Goal: Entertainment & Leisure: Consume media (video, audio)

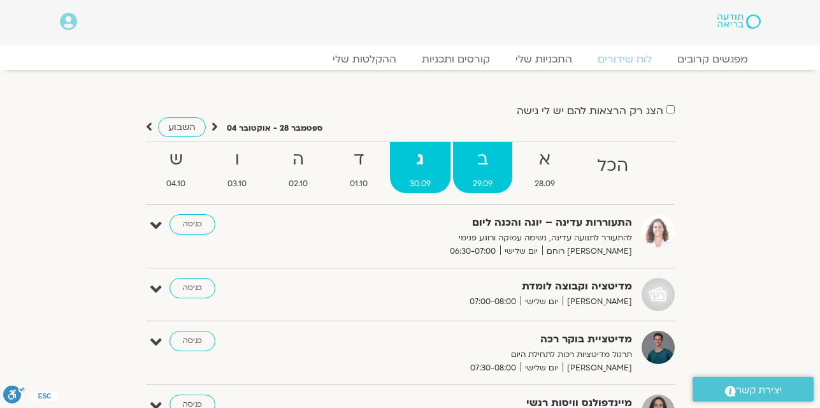
click at [484, 173] on strong "ב" at bounding box center [482, 159] width 59 height 29
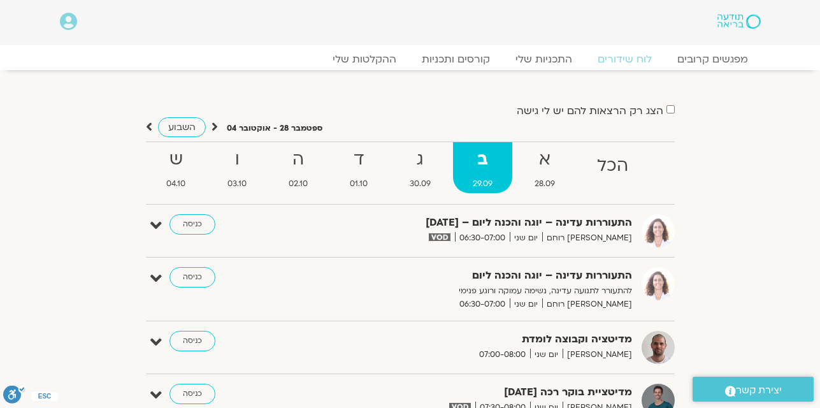
click at [484, 173] on strong "ב" at bounding box center [482, 159] width 59 height 29
click at [421, 168] on strong "ג" at bounding box center [420, 159] width 61 height 29
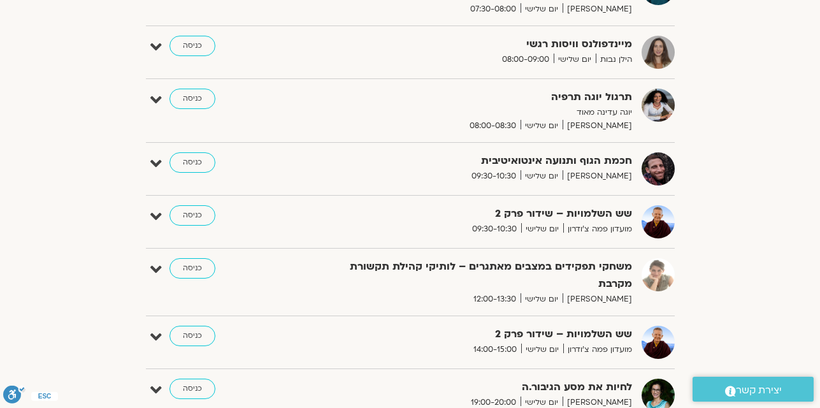
scroll to position [357, 0]
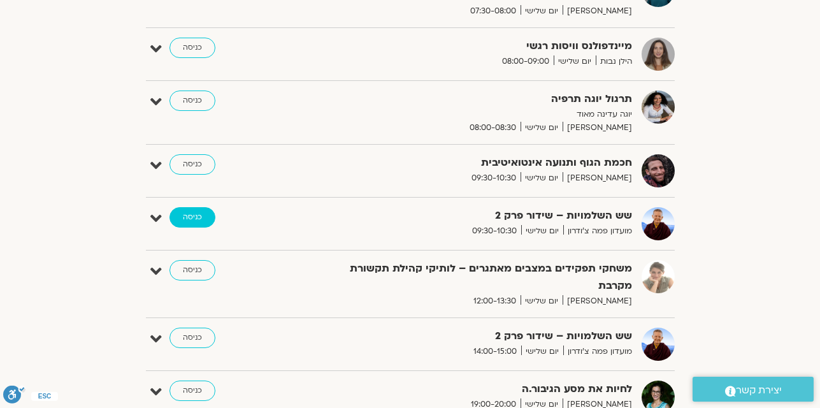
click at [194, 215] on link "כניסה" at bounding box center [192, 217] width 46 height 20
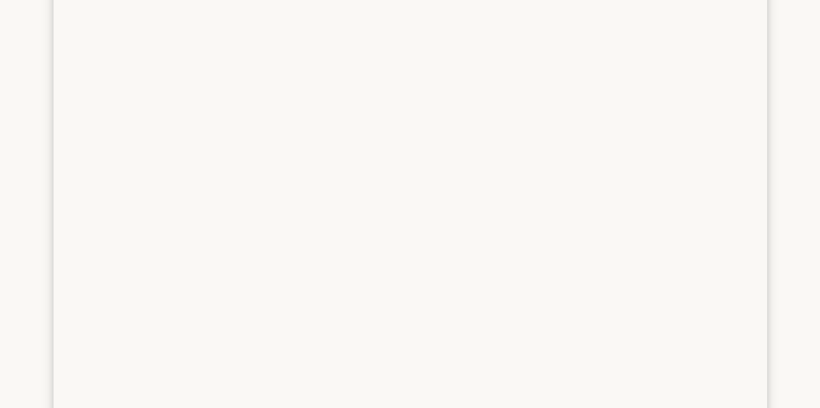
scroll to position [359, 0]
